Goal: Task Accomplishment & Management: Complete application form

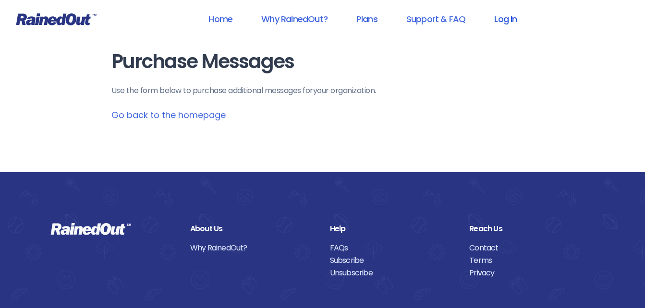
click at [508, 19] on link "Log In" at bounding box center [506, 19] width 48 height 22
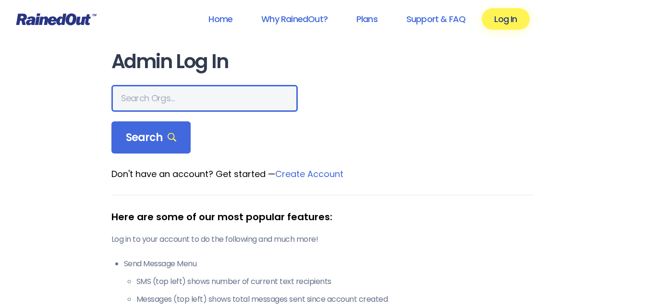
click at [151, 86] on input "text" at bounding box center [204, 98] width 186 height 27
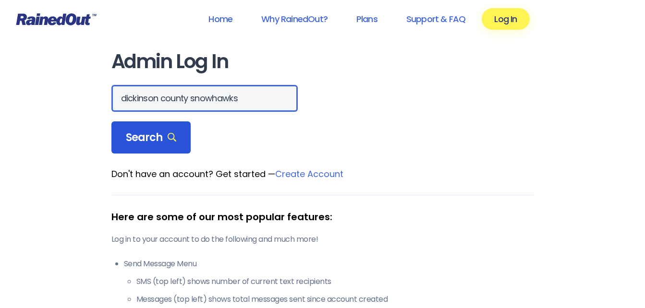
type input "dickinson county snowhawks"
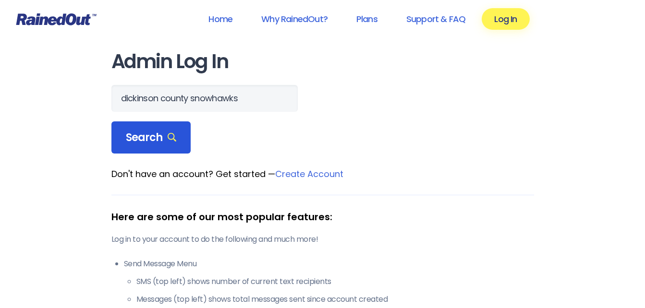
scroll to position [0, 0]
click at [139, 135] on span "Search" at bounding box center [151, 137] width 51 height 13
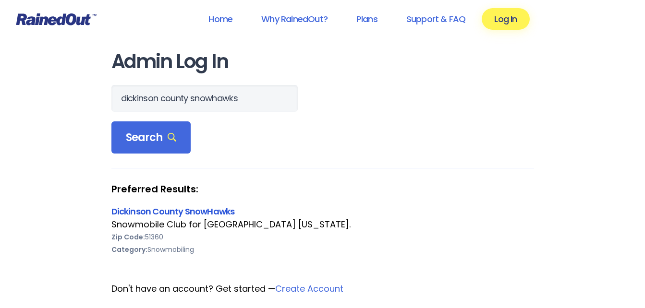
click at [136, 209] on link "Dickinson County SnowHawks" at bounding box center [172, 212] width 123 height 12
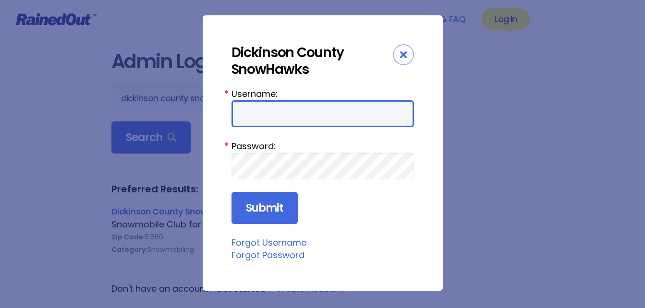
type input "snowhawks"
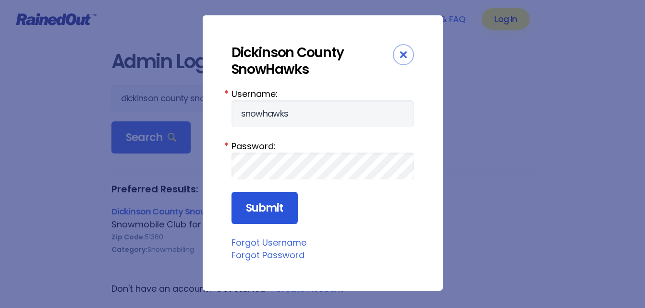
click at [263, 214] on input "Submit" at bounding box center [265, 208] width 66 height 33
